Goal: Task Accomplishment & Management: Manage account settings

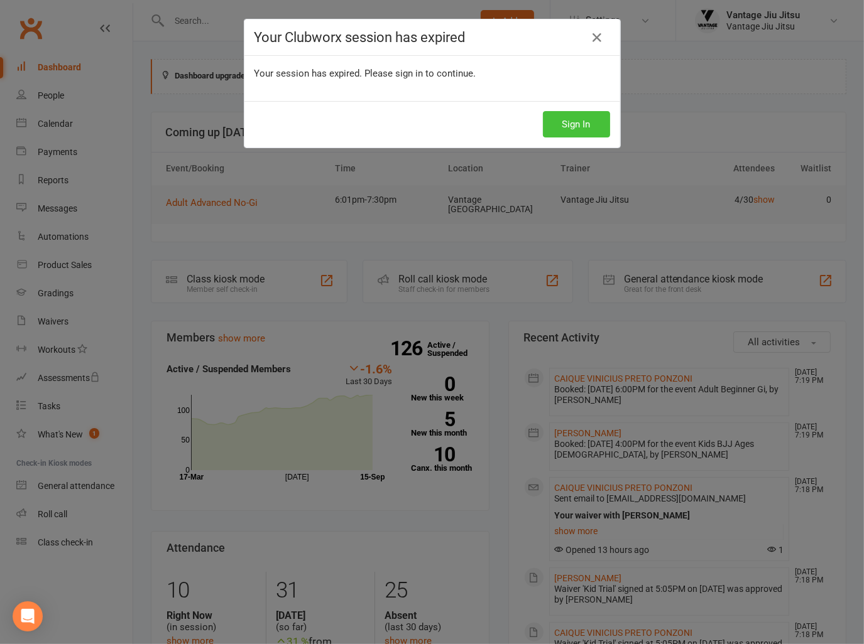
click at [565, 128] on button "Sign In" at bounding box center [576, 124] width 67 height 26
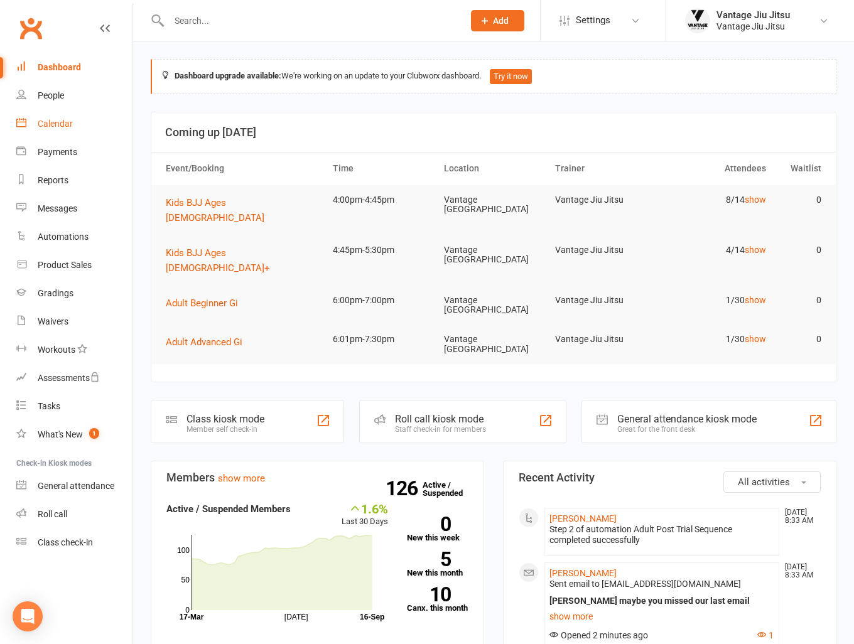
click at [59, 121] on div "Calendar" at bounding box center [55, 124] width 35 height 10
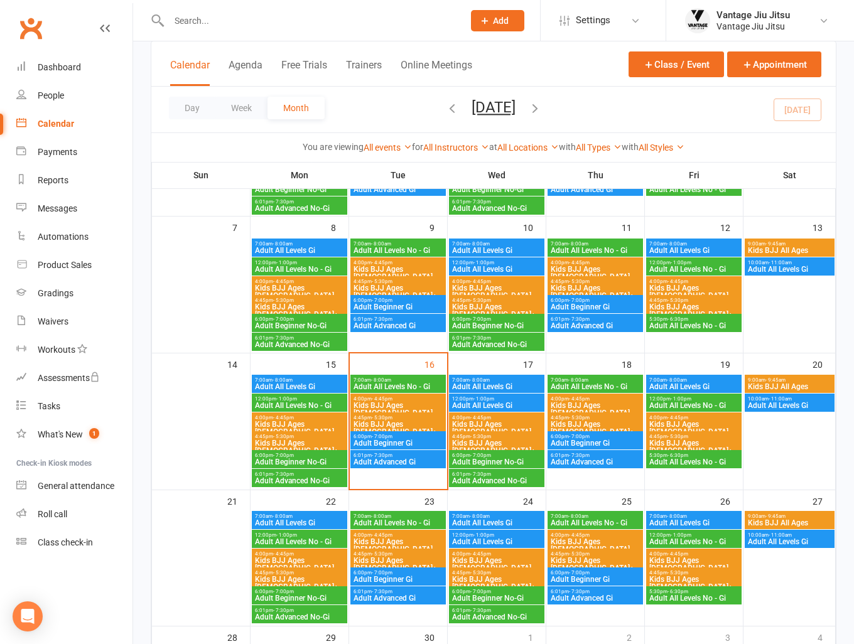
scroll to position [188, 0]
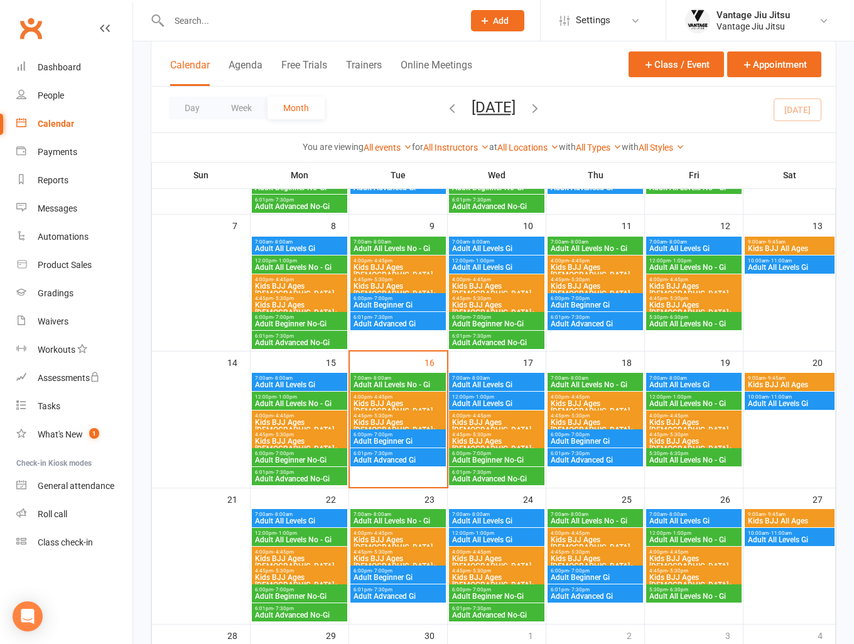
click at [304, 461] on span "Adult Beginner No-Gi" at bounding box center [299, 461] width 90 height 8
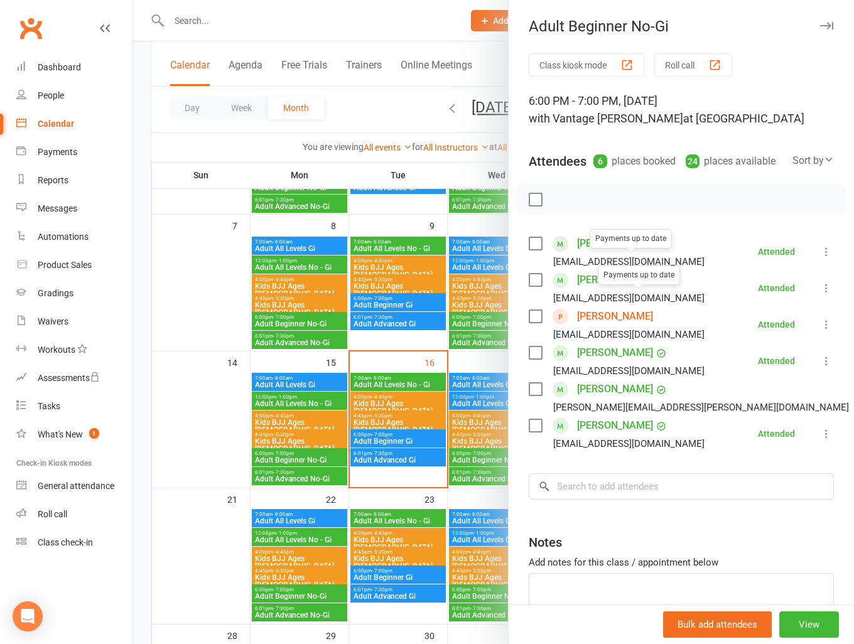
click at [606, 327] on link "[PERSON_NAME]" at bounding box center [615, 316] width 76 height 20
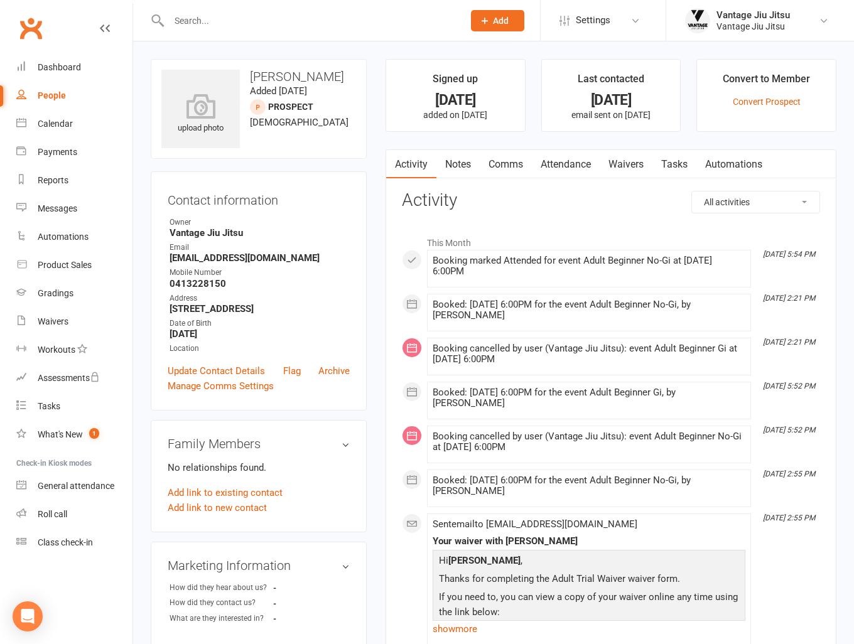
click at [739, 163] on link "Automations" at bounding box center [733, 164] width 75 height 29
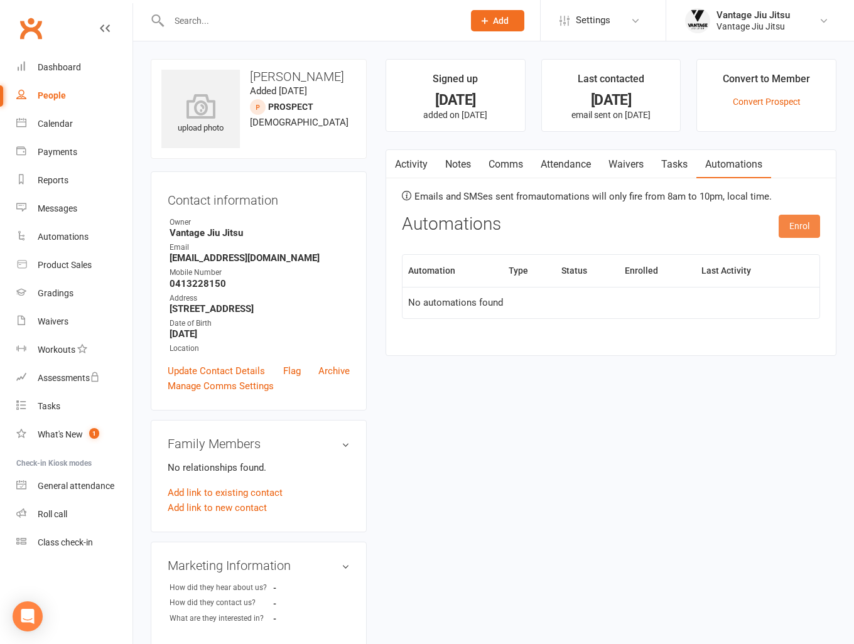
click at [798, 224] on button "Enrol" at bounding box center [799, 226] width 41 height 23
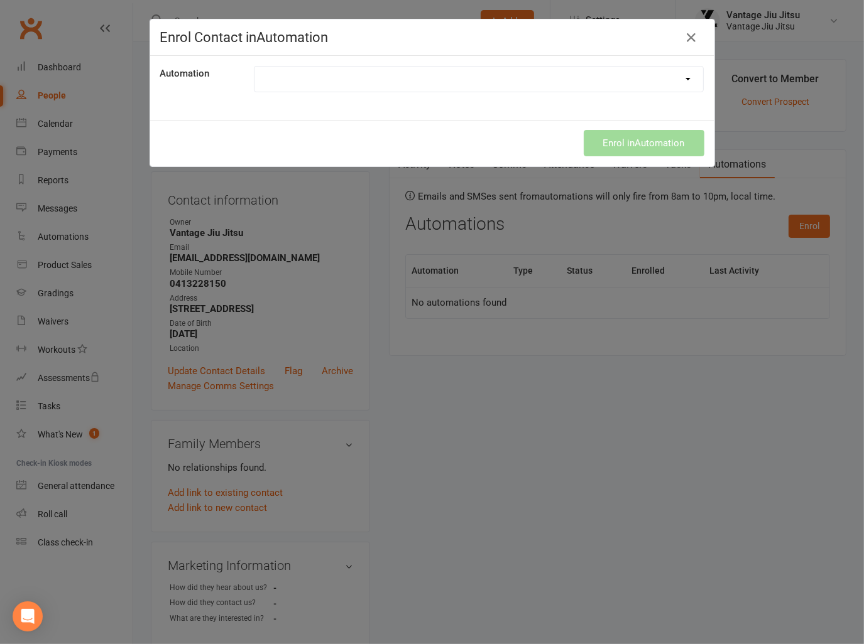
click at [558, 75] on select "Adult Post Trial Sequence Kids Post Trial Sequence" at bounding box center [478, 79] width 449 height 25
select select "8229"
click at [254, 67] on select "Adult Post Trial Sequence Kids Post Trial Sequence" at bounding box center [478, 79] width 449 height 25
click at [624, 142] on button "Enrol in Automation" at bounding box center [643, 143] width 121 height 26
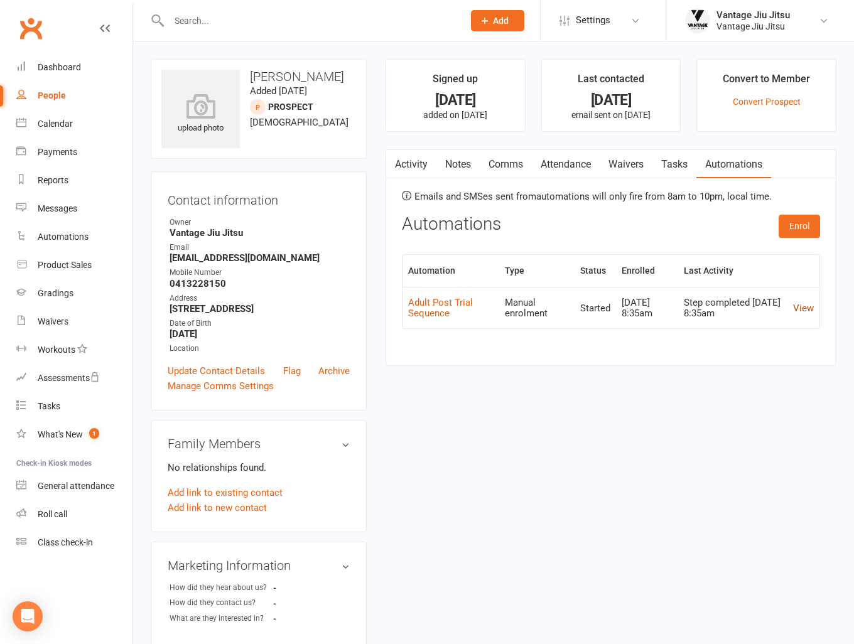
click at [804, 307] on link "View" at bounding box center [803, 308] width 21 height 11
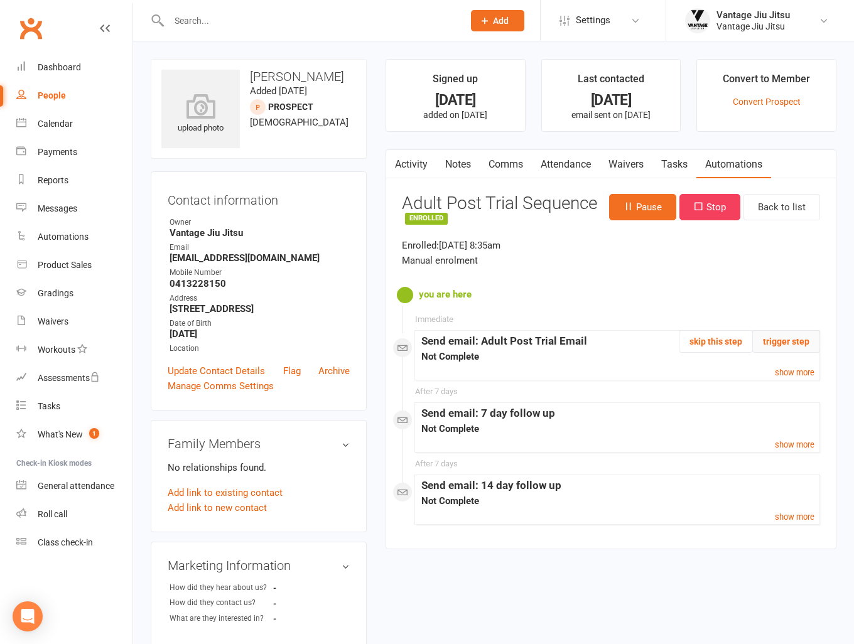
click at [791, 342] on button "trigger step" at bounding box center [786, 341] width 68 height 23
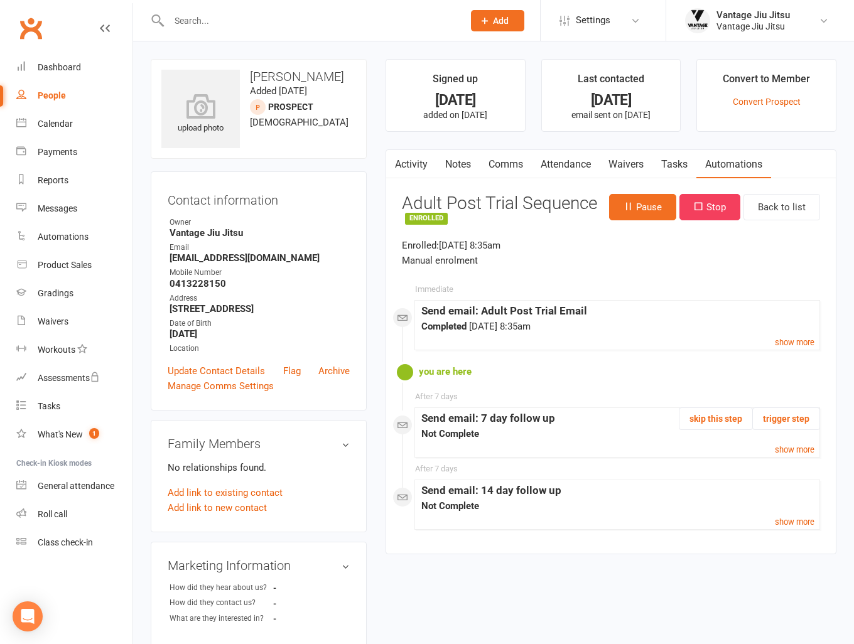
click at [30, 30] on link "Clubworx" at bounding box center [30, 28] width 31 height 31
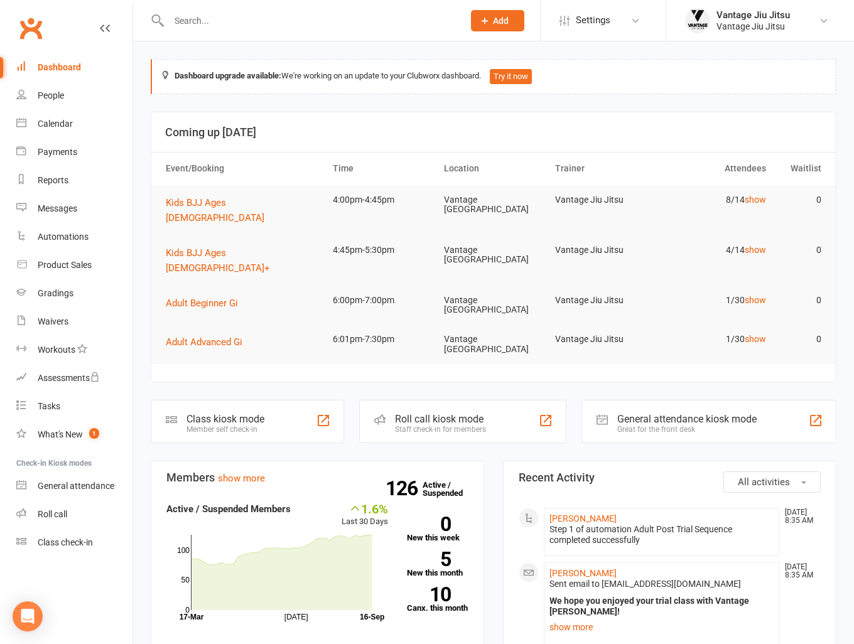
click at [269, 24] on input "text" at bounding box center [310, 21] width 290 height 18
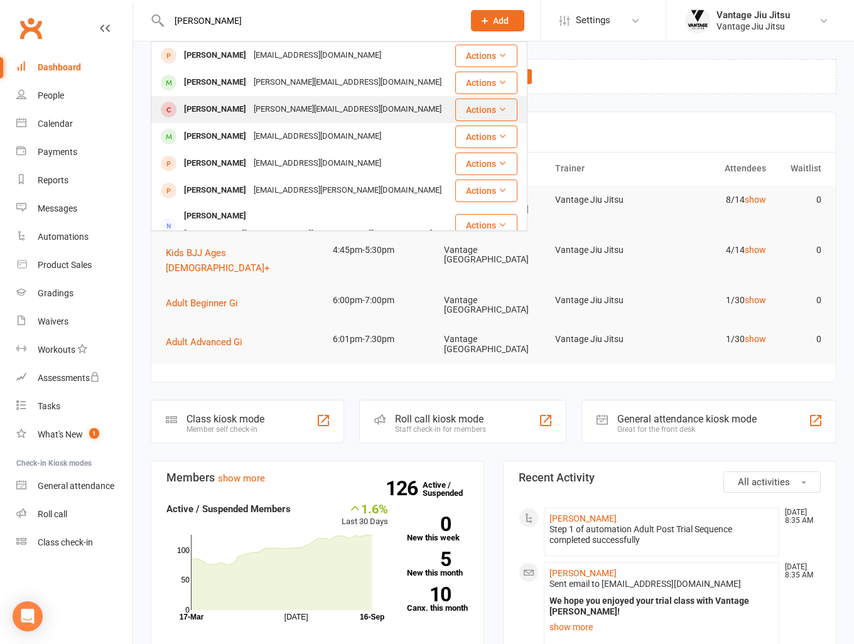
type input "[PERSON_NAME]"
click at [267, 115] on div "[PERSON_NAME][EMAIL_ADDRESS][DOMAIN_NAME]" at bounding box center [347, 109] width 195 height 18
